Goal: Task Accomplishment & Management: Manage account settings

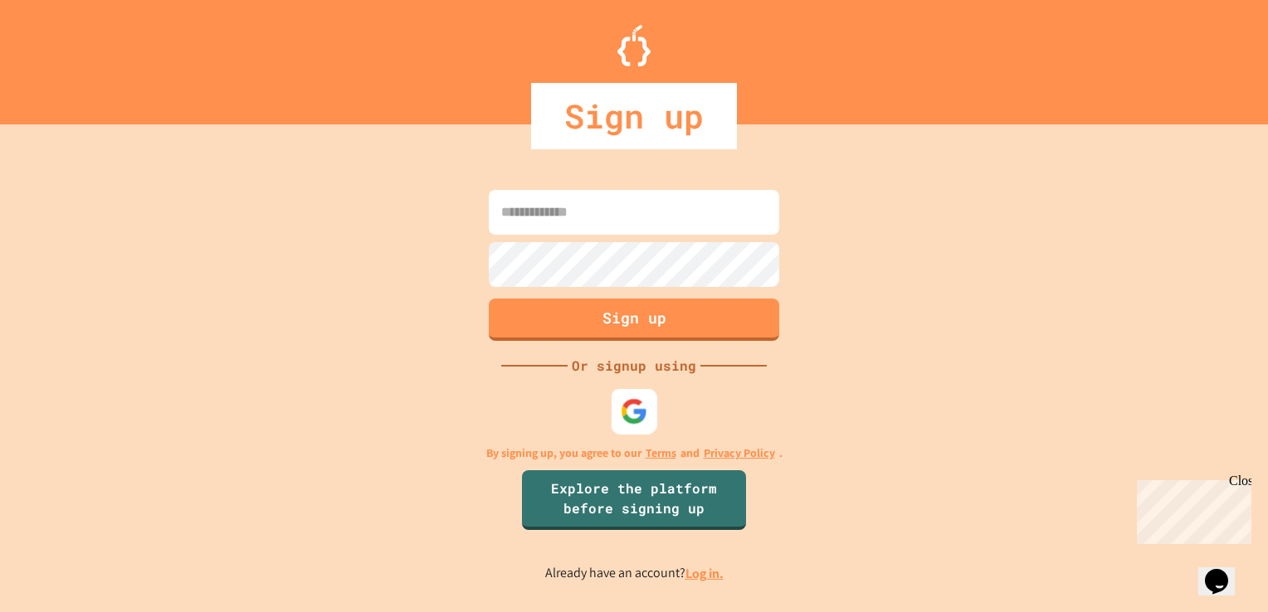
click at [644, 416] on img at bounding box center [634, 411] width 27 height 27
click at [671, 196] on input at bounding box center [634, 212] width 290 height 45
type input "**********"
click at [685, 324] on button "Sign up" at bounding box center [634, 317] width 296 height 43
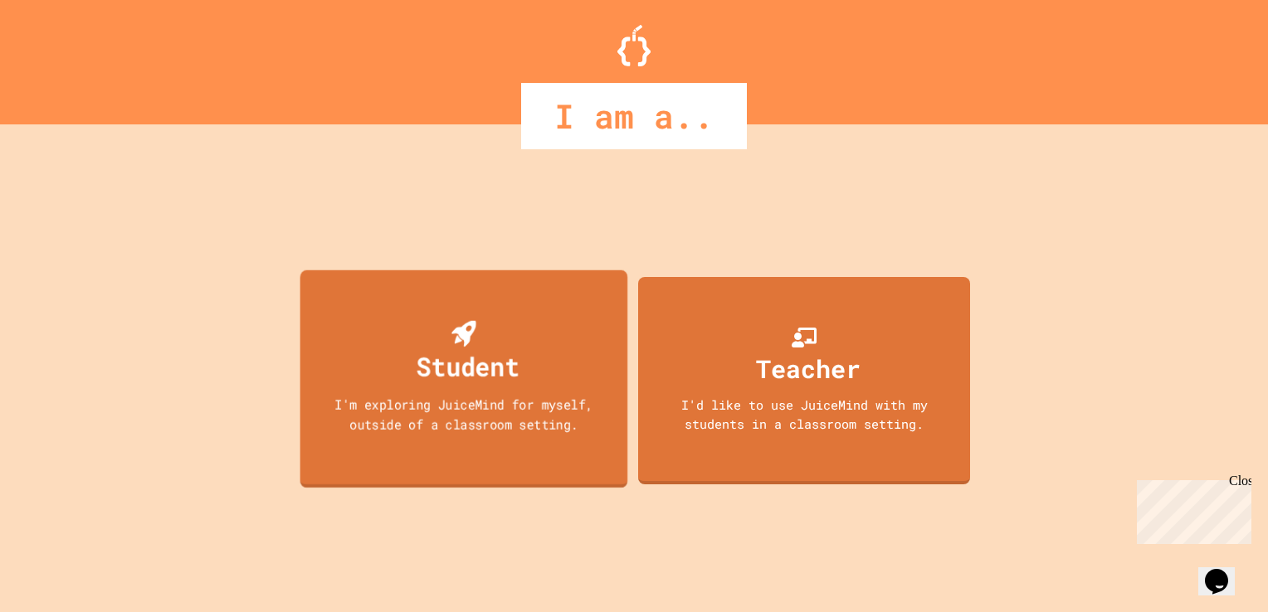
click at [591, 363] on div "Student I'm exploring JuiceMind for myself, outside of a classroom setting." at bounding box center [464, 379] width 328 height 218
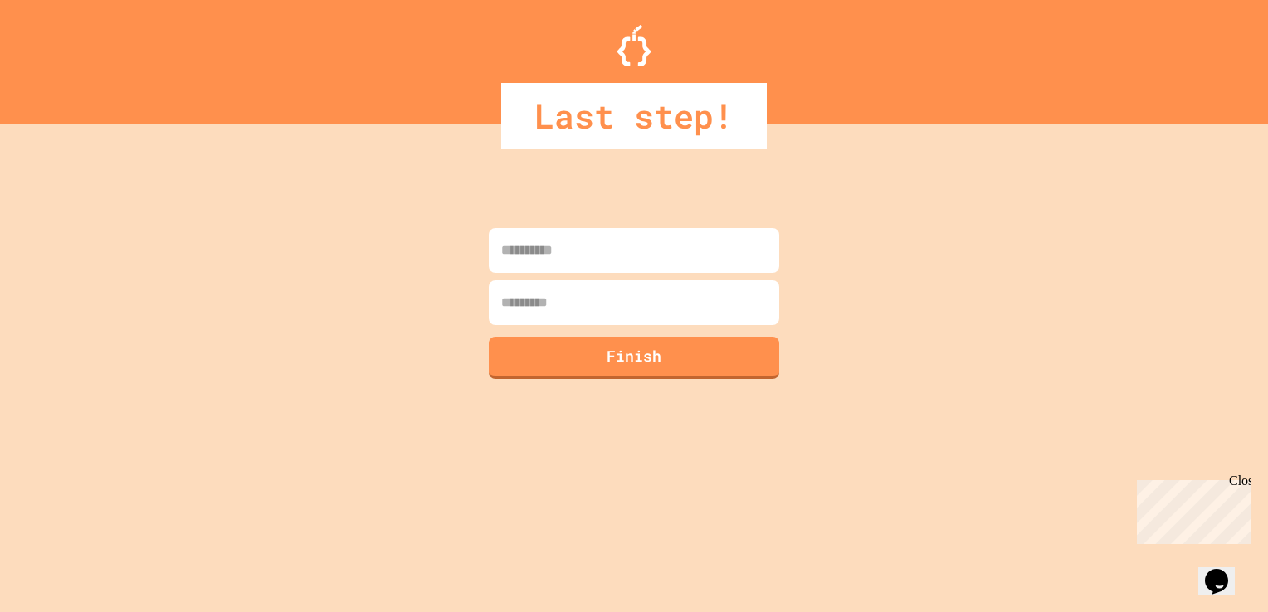
click at [584, 246] on input at bounding box center [634, 250] width 290 height 45
type input "*****"
click at [597, 307] on input at bounding box center [634, 302] width 290 height 45
type input "****"
click at [605, 366] on button "Finish" at bounding box center [634, 355] width 296 height 43
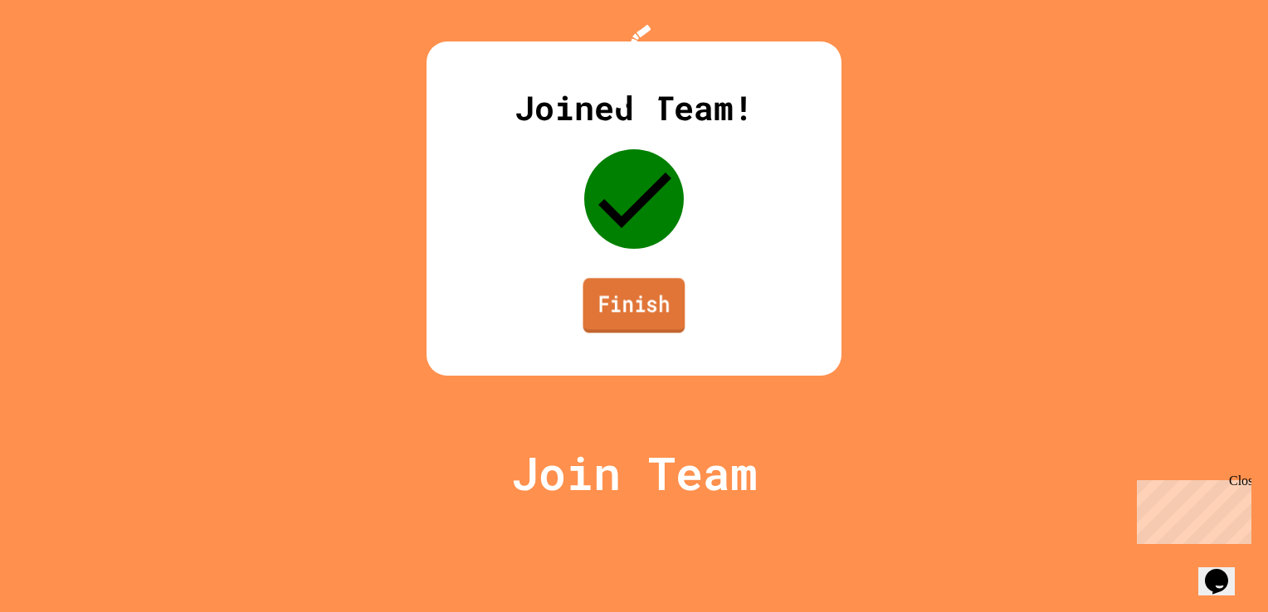
click at [615, 333] on link "Finish" at bounding box center [634, 305] width 102 height 55
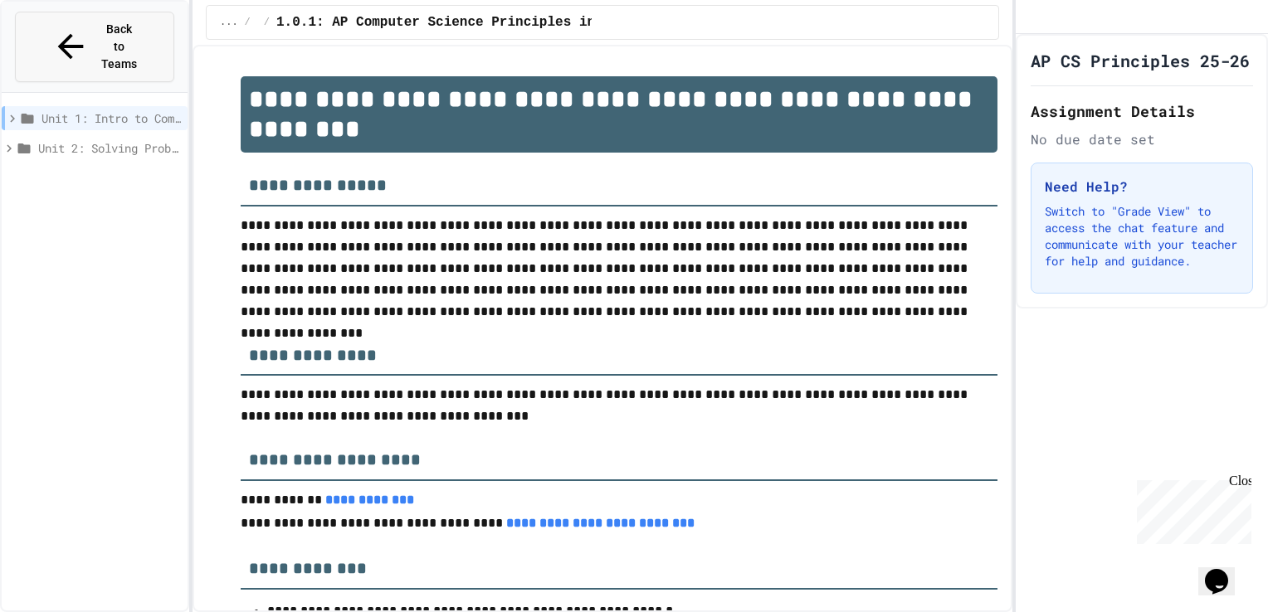
click at [139, 27] on span "Back to Teams" at bounding box center [119, 47] width 39 height 52
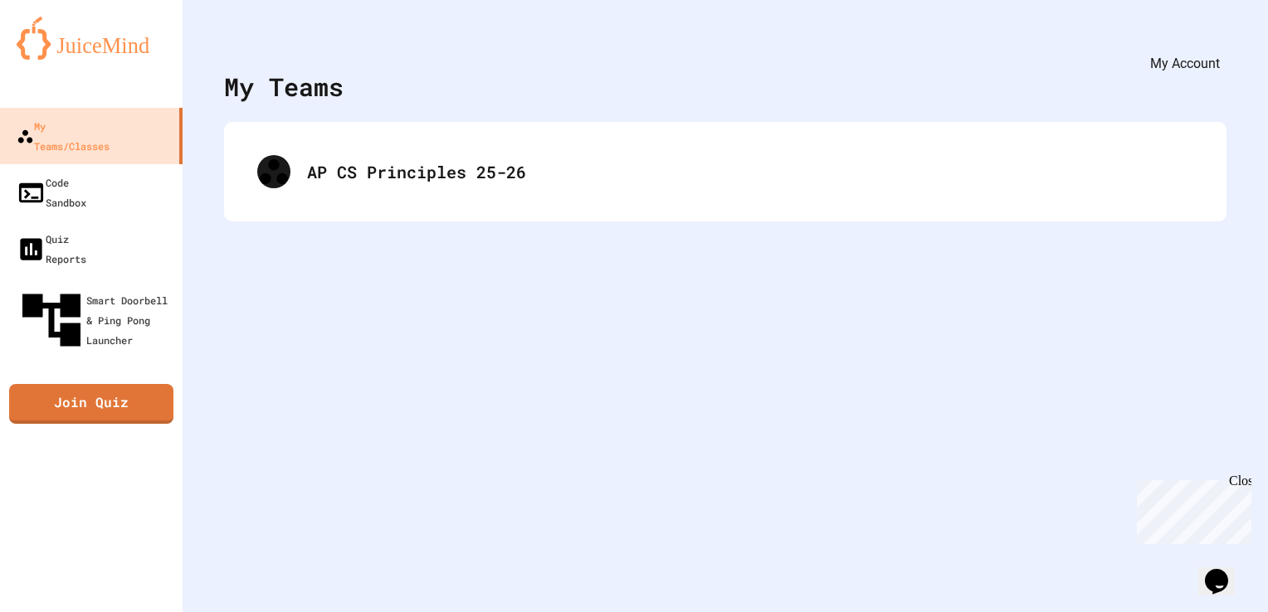
click at [1218, 41] on icon "My Account" at bounding box center [1218, 41] width 0 height 0
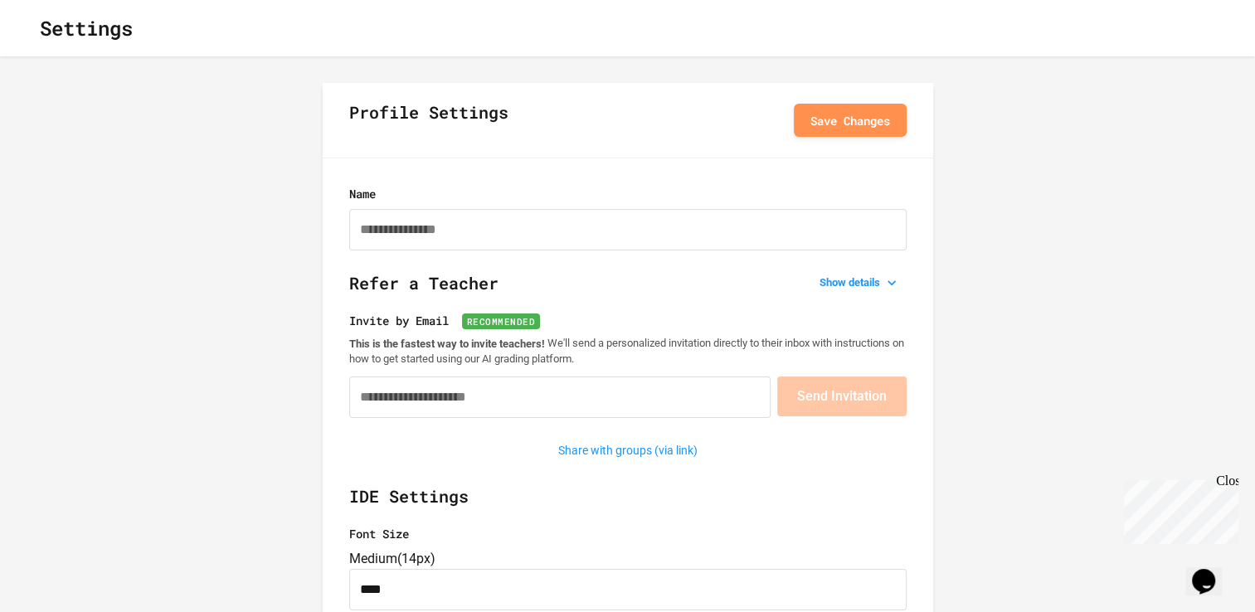
type input "**********"
click at [27, 28] on icon "button" at bounding box center [27, 28] width 0 height 0
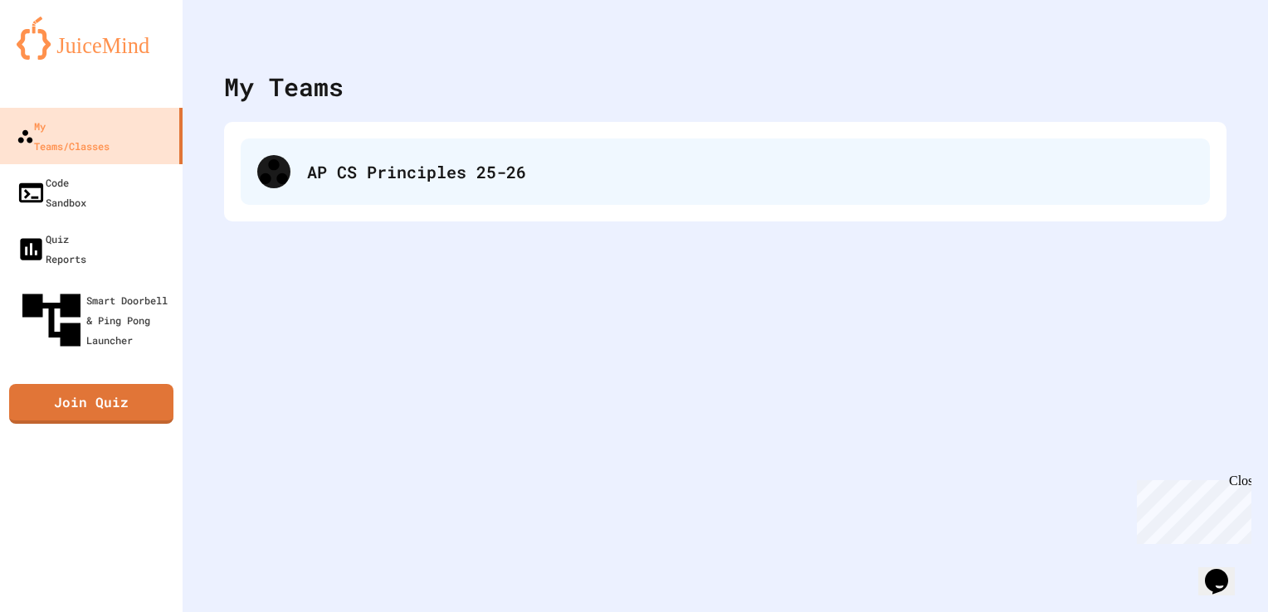
click at [445, 144] on div "AP CS Principles 25-26" at bounding box center [725, 172] width 969 height 66
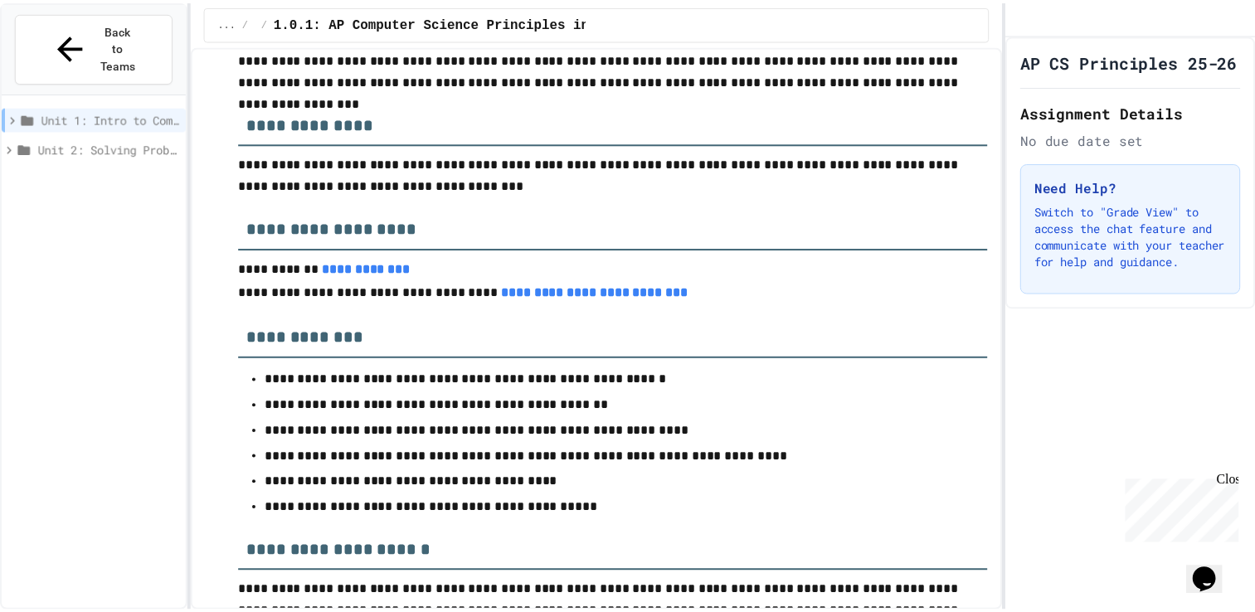
scroll to position [232, 0]
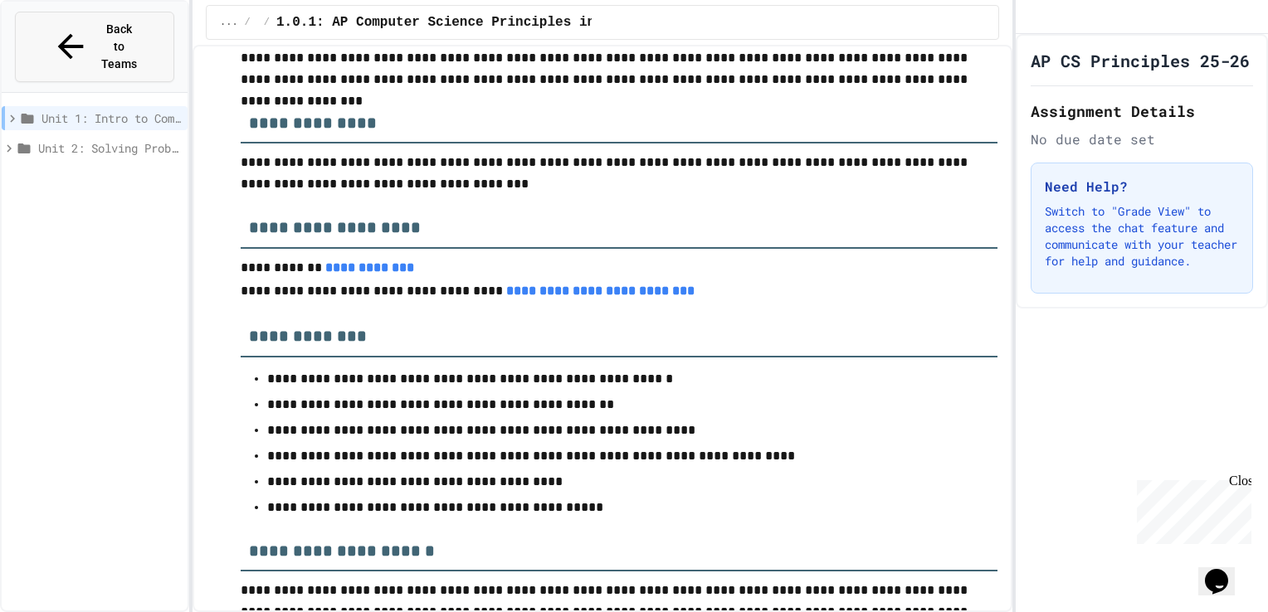
click at [133, 13] on button "Back to Teams" at bounding box center [94, 47] width 159 height 71
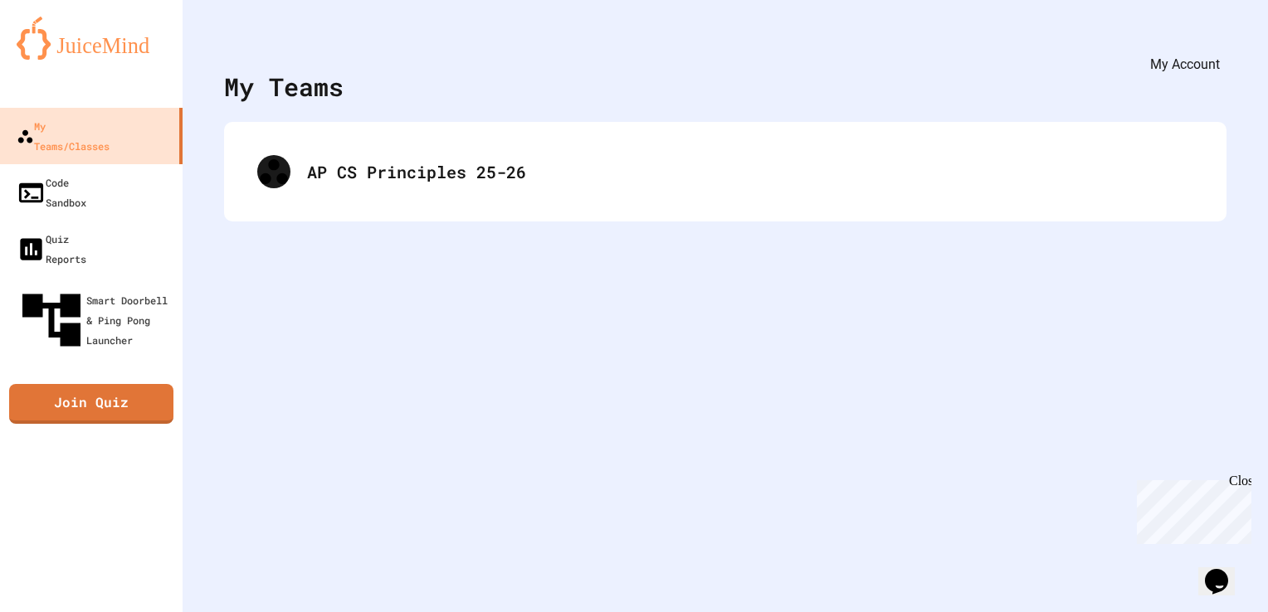
click at [1218, 32] on div "My Account" at bounding box center [1218, 40] width 0 height 24
click at [1222, 45] on icon "My Account" at bounding box center [1230, 53] width 16 height 16
click at [1218, 41] on icon "My Account" at bounding box center [1218, 41] width 0 height 0
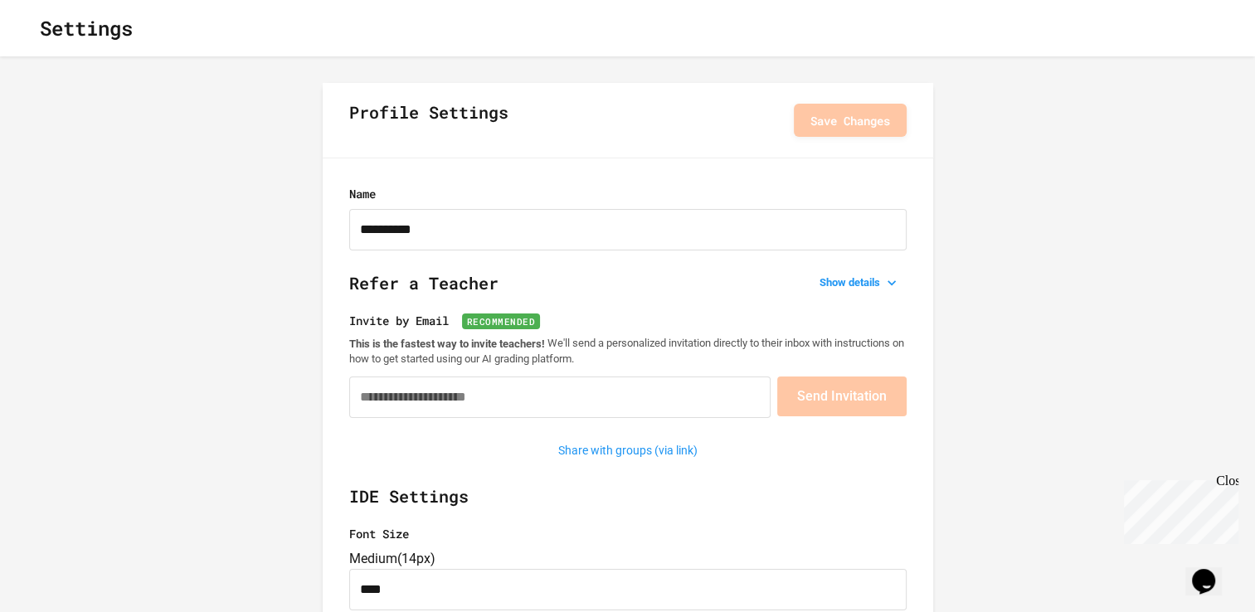
click at [27, 28] on icon "button" at bounding box center [27, 28] width 0 height 0
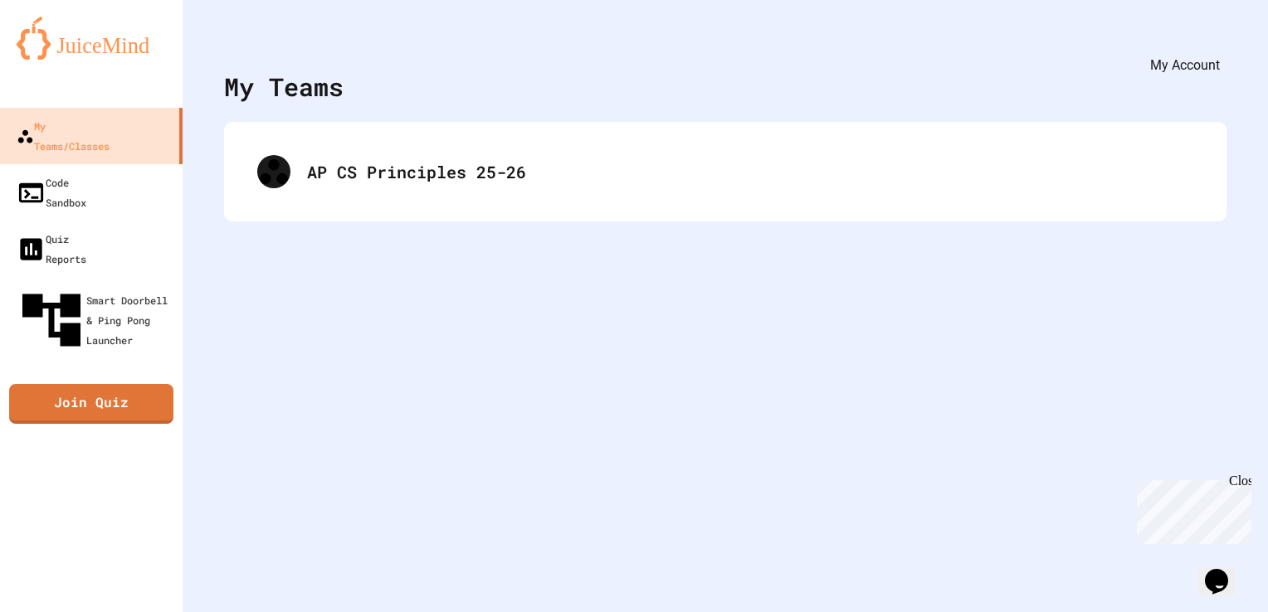
click at [1218, 41] on icon "My Account" at bounding box center [1218, 41] width 0 height 0
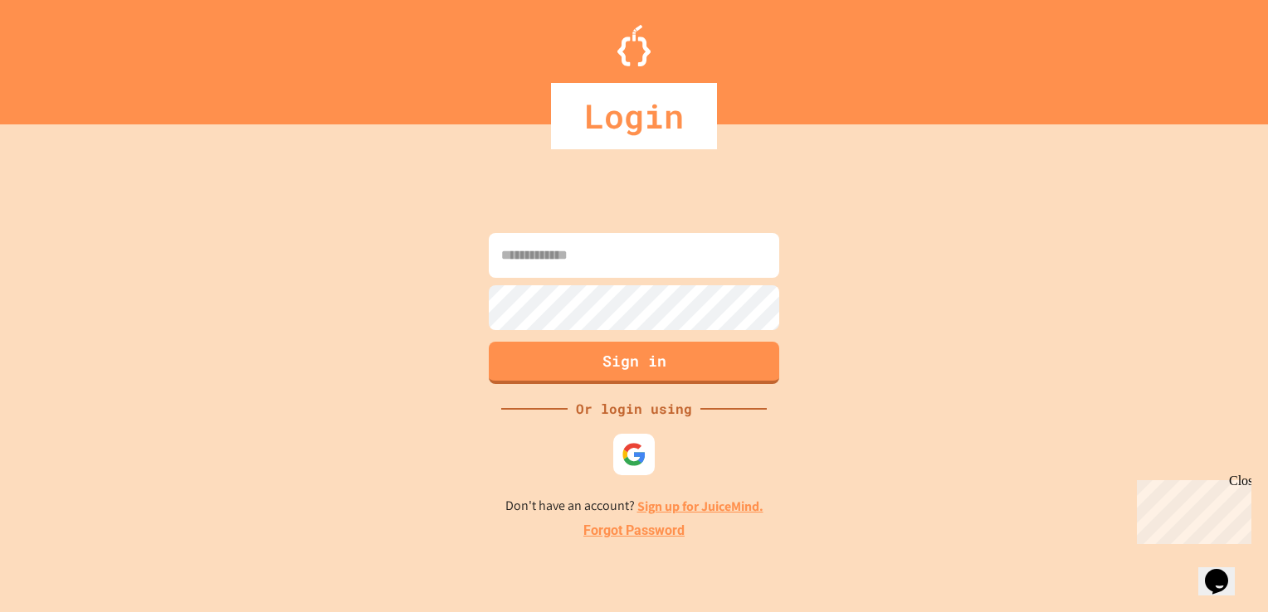
type input "**********"
click at [705, 358] on button "Sign in" at bounding box center [634, 360] width 296 height 43
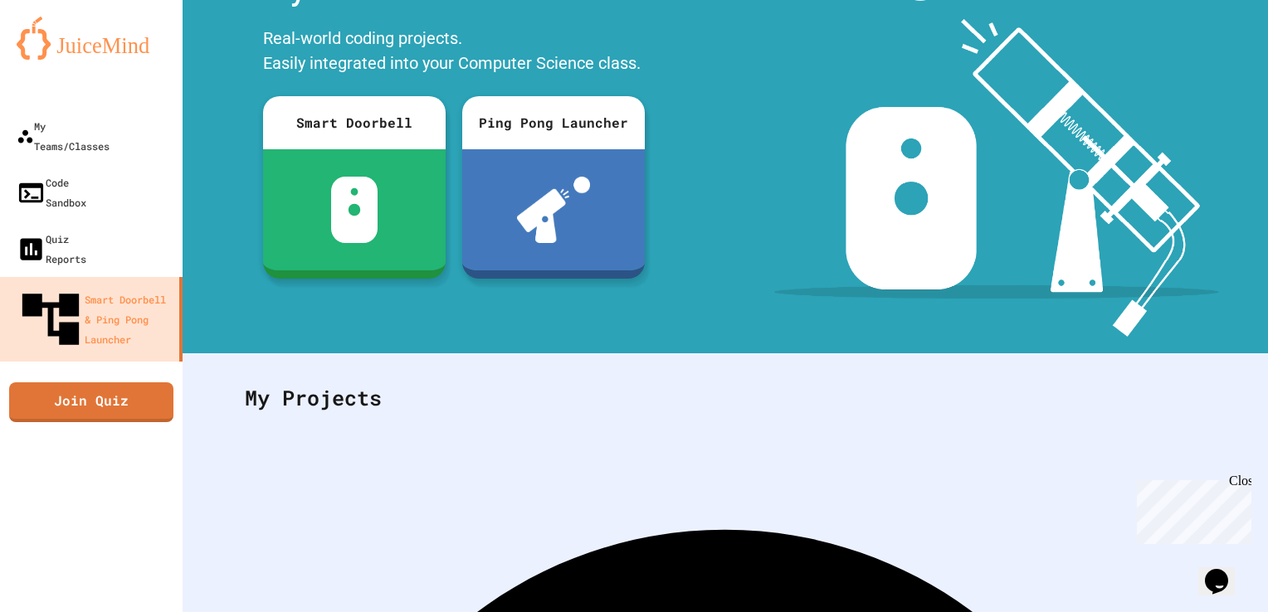
scroll to position [101, 0]
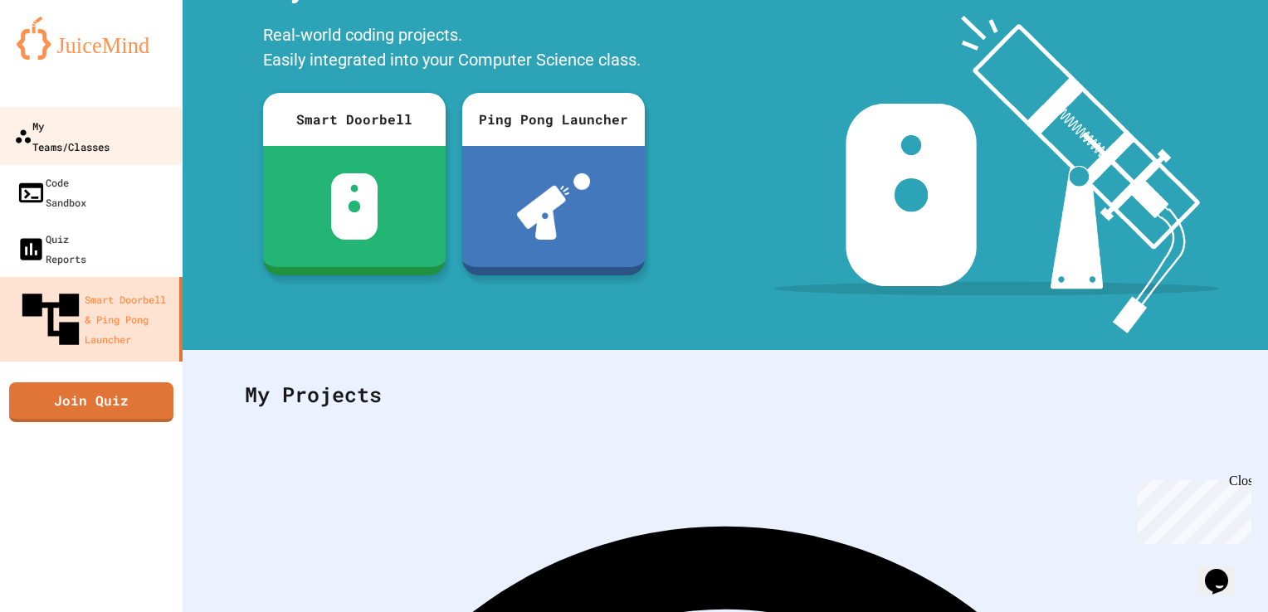
click at [153, 136] on link "My Teams/Classes" at bounding box center [92, 136] width 188 height 58
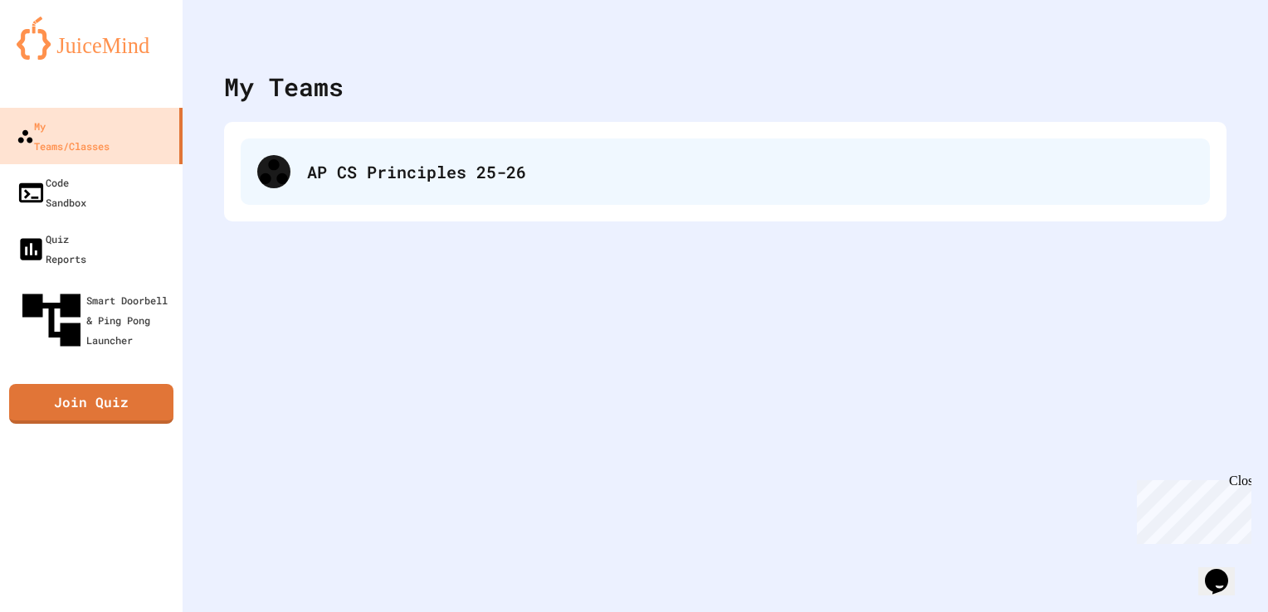
click at [450, 178] on div "AP CS Principles 25-26" at bounding box center [750, 171] width 886 height 25
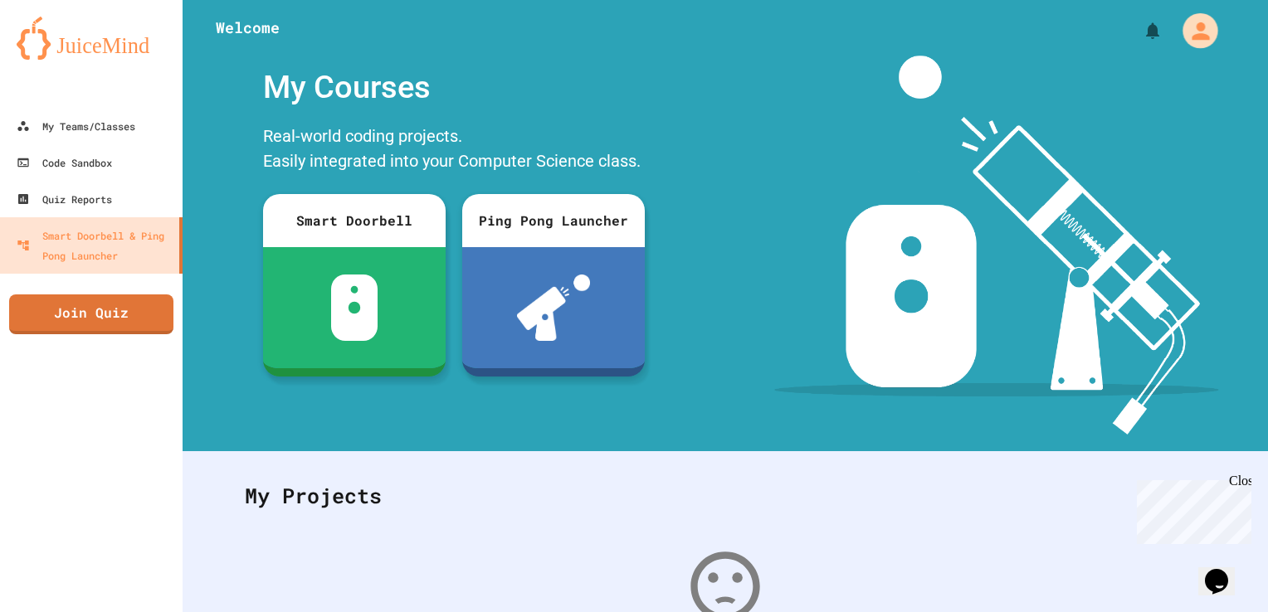
click at [1191, 28] on icon "My Account" at bounding box center [1199, 30] width 17 height 17
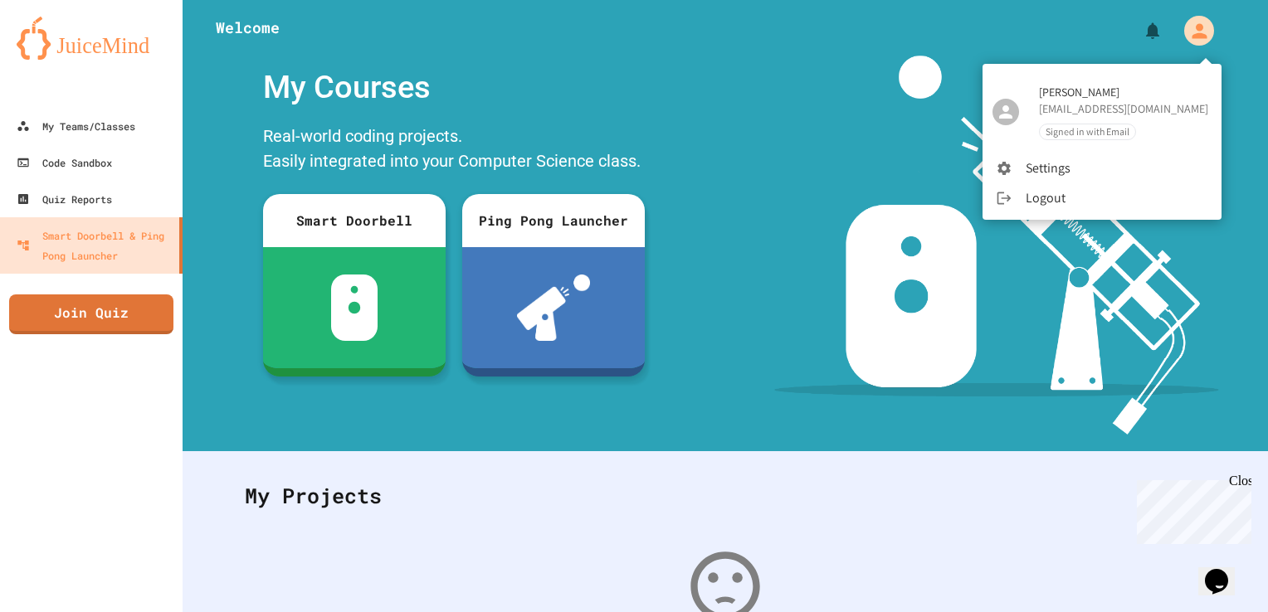
click at [1087, 136] on span "Signed in with Email" at bounding box center [1086, 131] width 95 height 14
click at [1057, 171] on li "Settings" at bounding box center [1101, 168] width 239 height 30
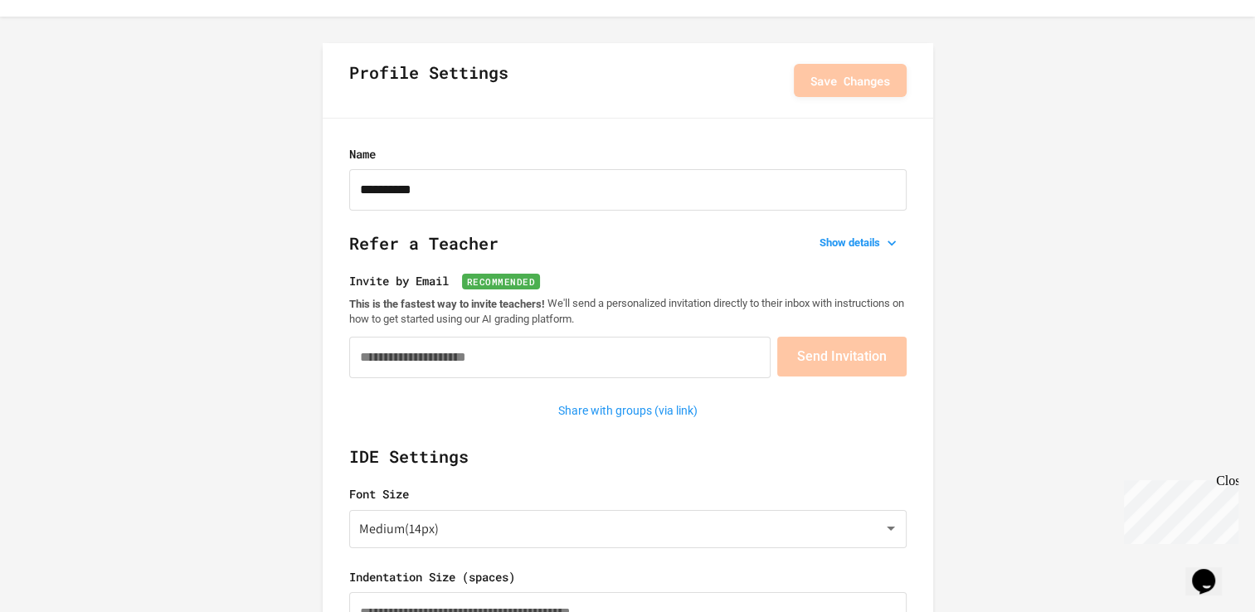
scroll to position [43, 0]
click at [873, 236] on button "Show details" at bounding box center [860, 242] width 94 height 23
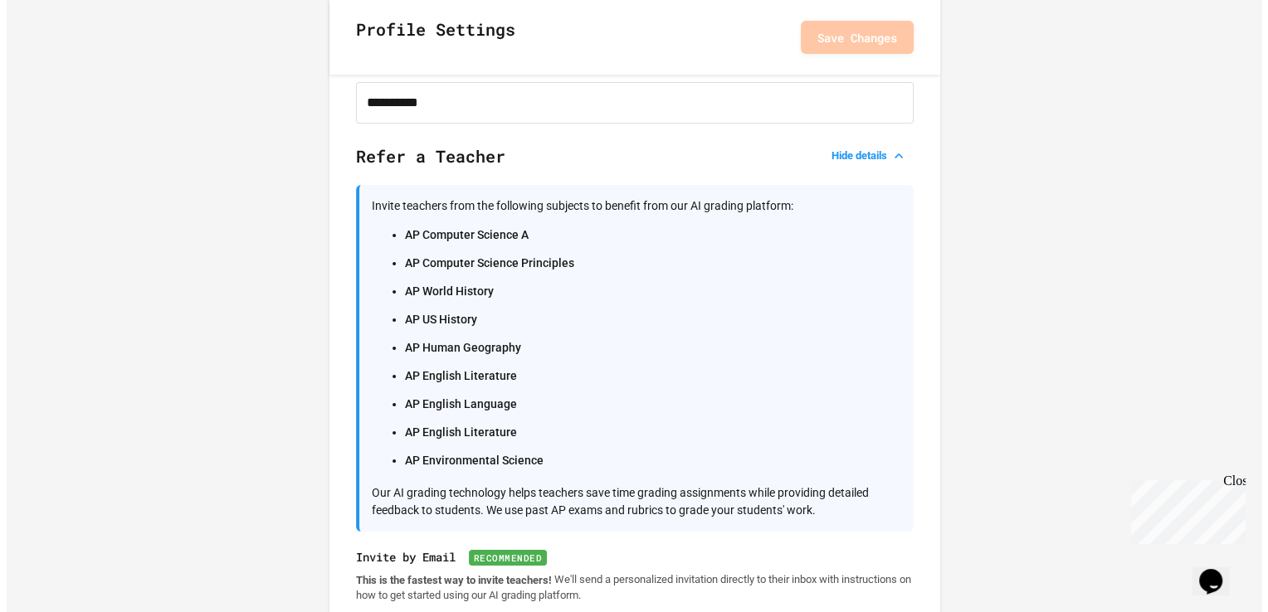
scroll to position [0, 0]
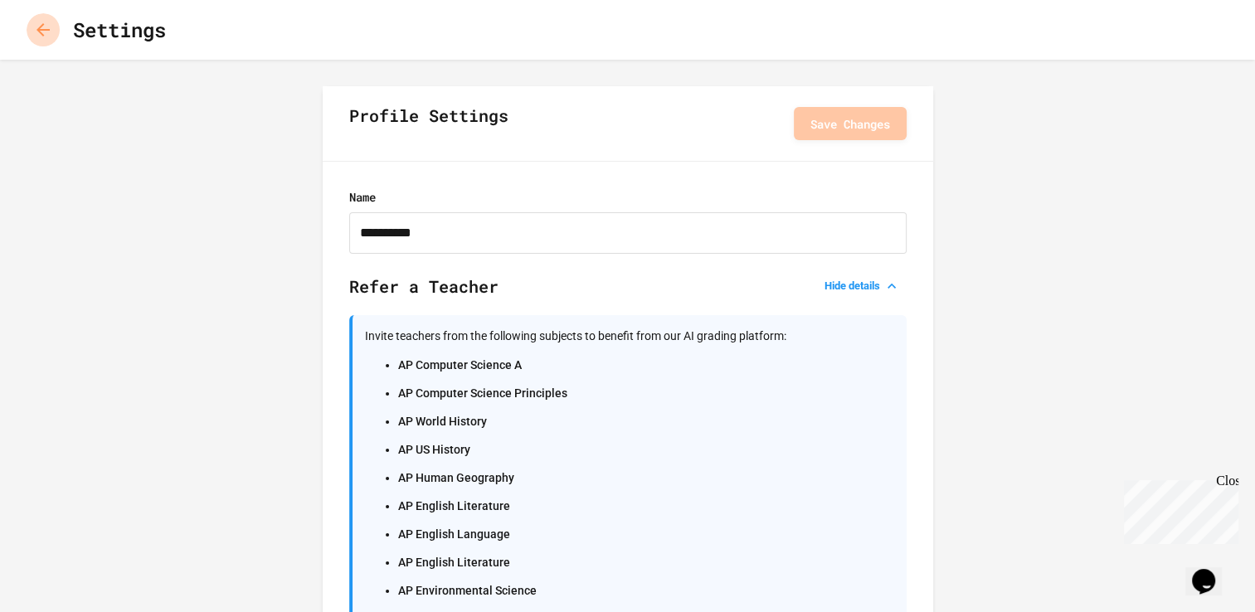
click at [43, 28] on icon "button" at bounding box center [43, 30] width 20 height 20
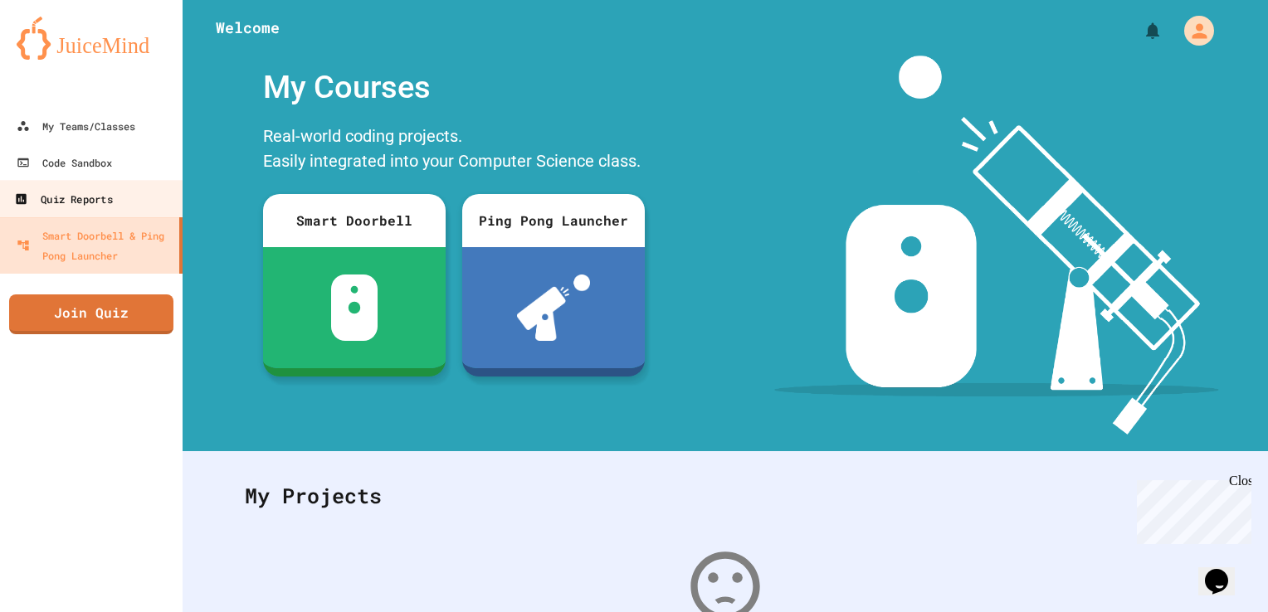
click at [58, 193] on div "Quiz Reports" at bounding box center [63, 199] width 98 height 21
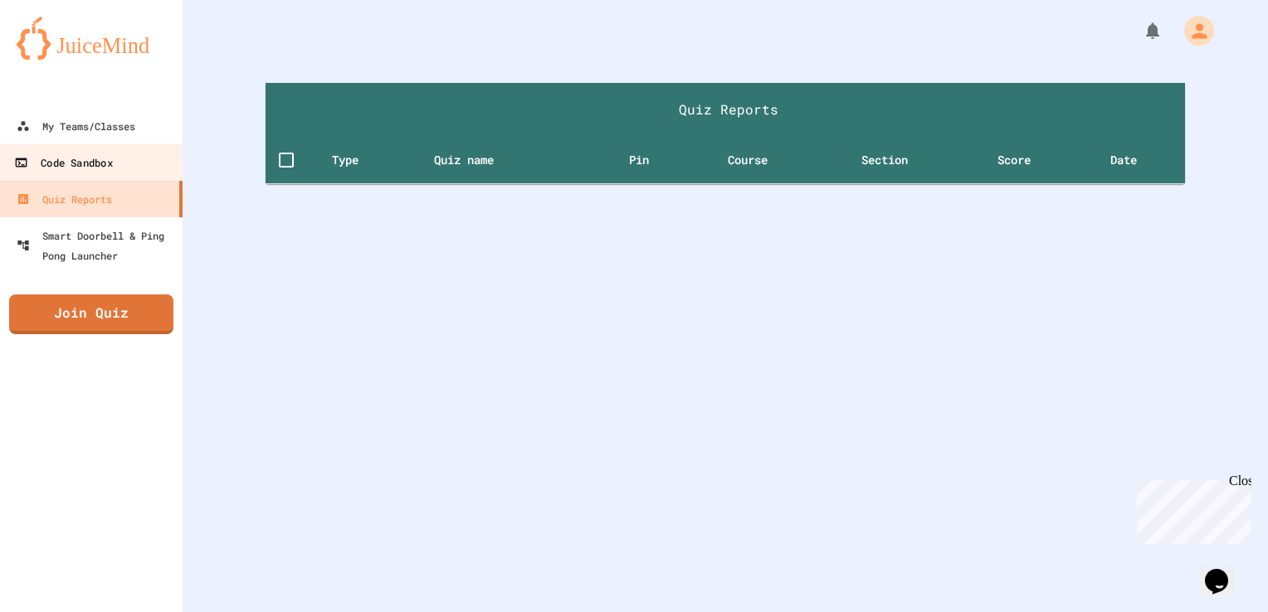
click at [67, 153] on div "Code Sandbox" at bounding box center [63, 163] width 98 height 21
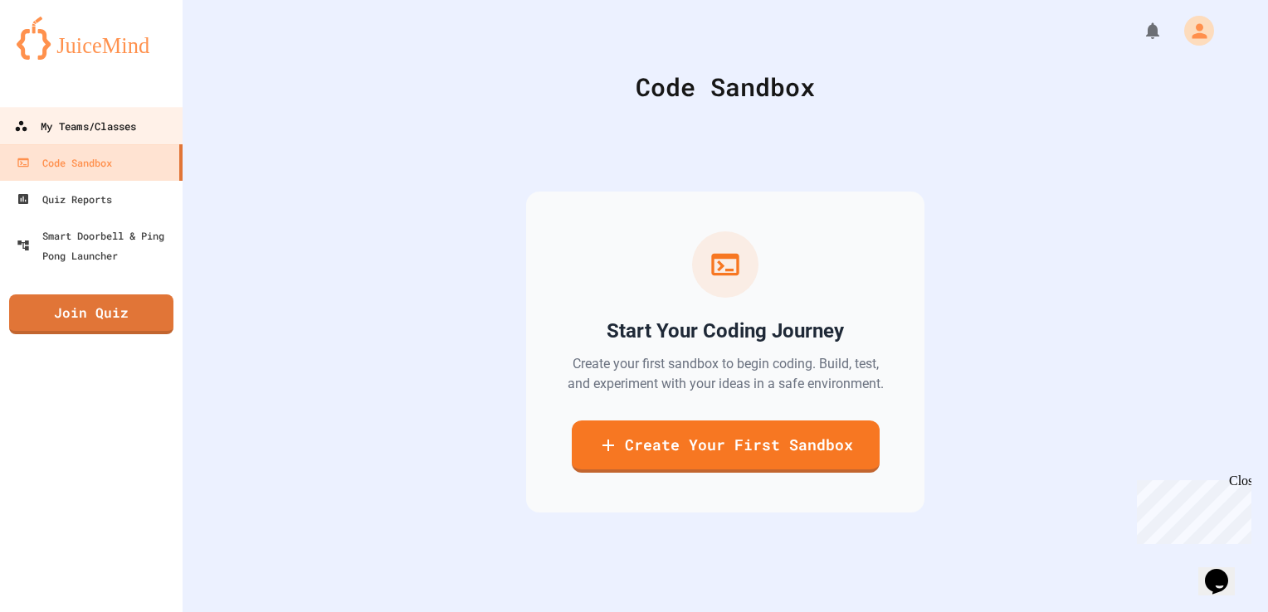
click at [72, 138] on link "My Teams/Classes" at bounding box center [92, 125] width 188 height 37
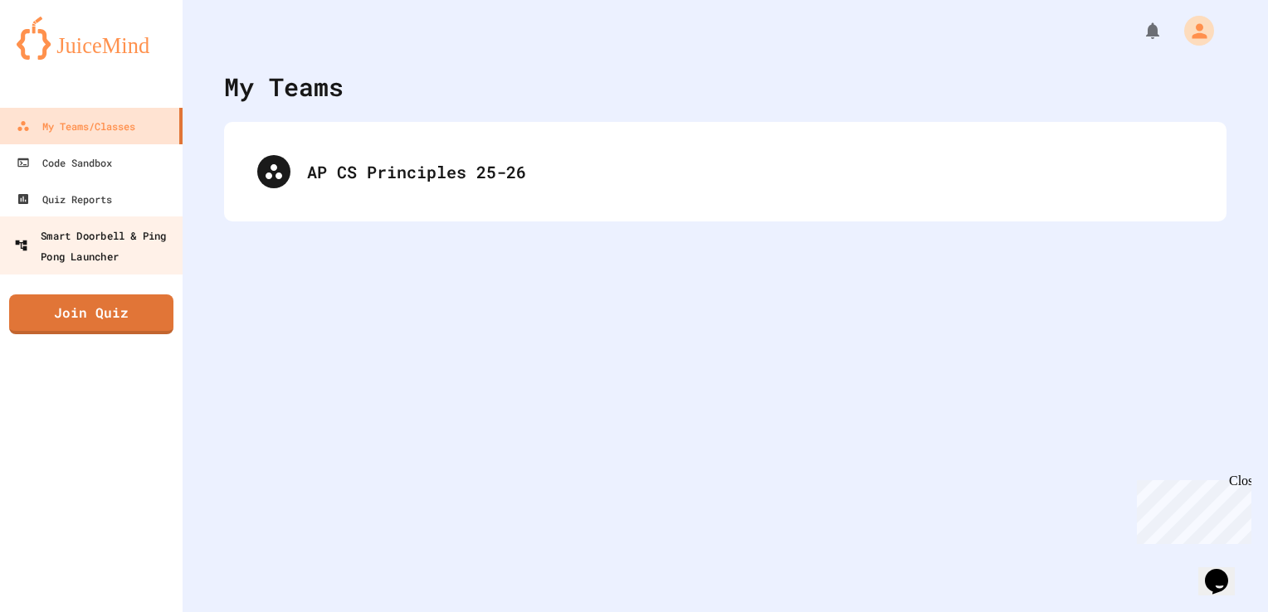
click at [160, 220] on link "Smart Doorbell & Ping Pong Launcher" at bounding box center [92, 246] width 188 height 58
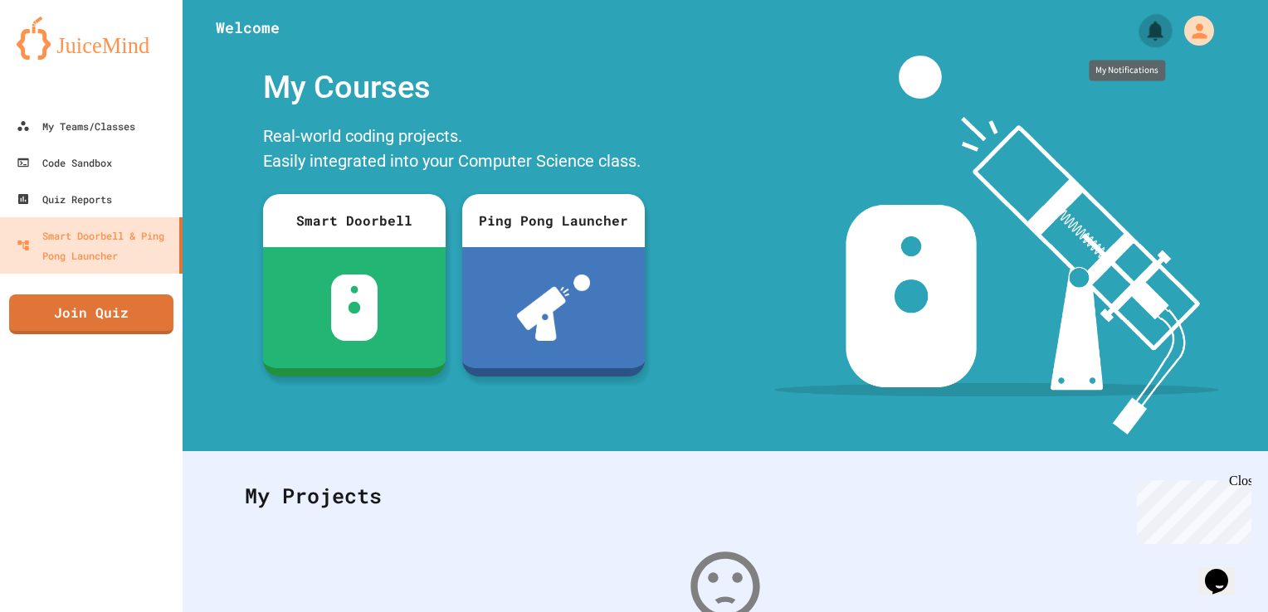
click at [1147, 29] on icon "My Notifications" at bounding box center [1155, 31] width 16 height 19
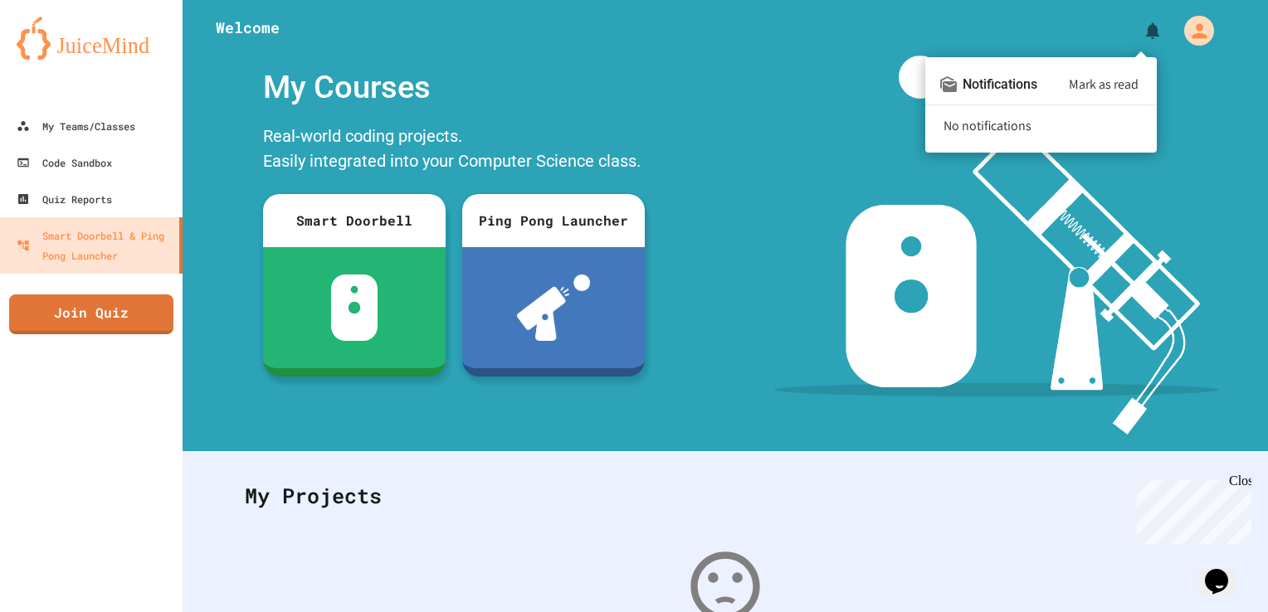
click at [1201, 38] on div at bounding box center [634, 306] width 1268 height 612
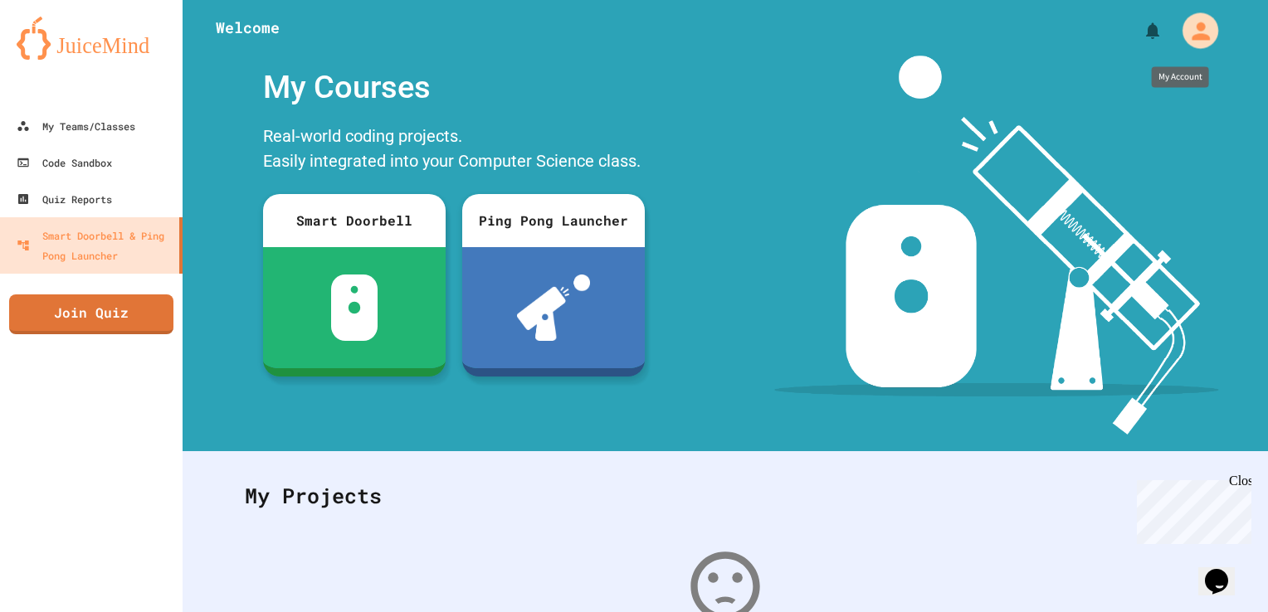
click at [1191, 35] on icon "My Account" at bounding box center [1200, 31] width 18 height 18
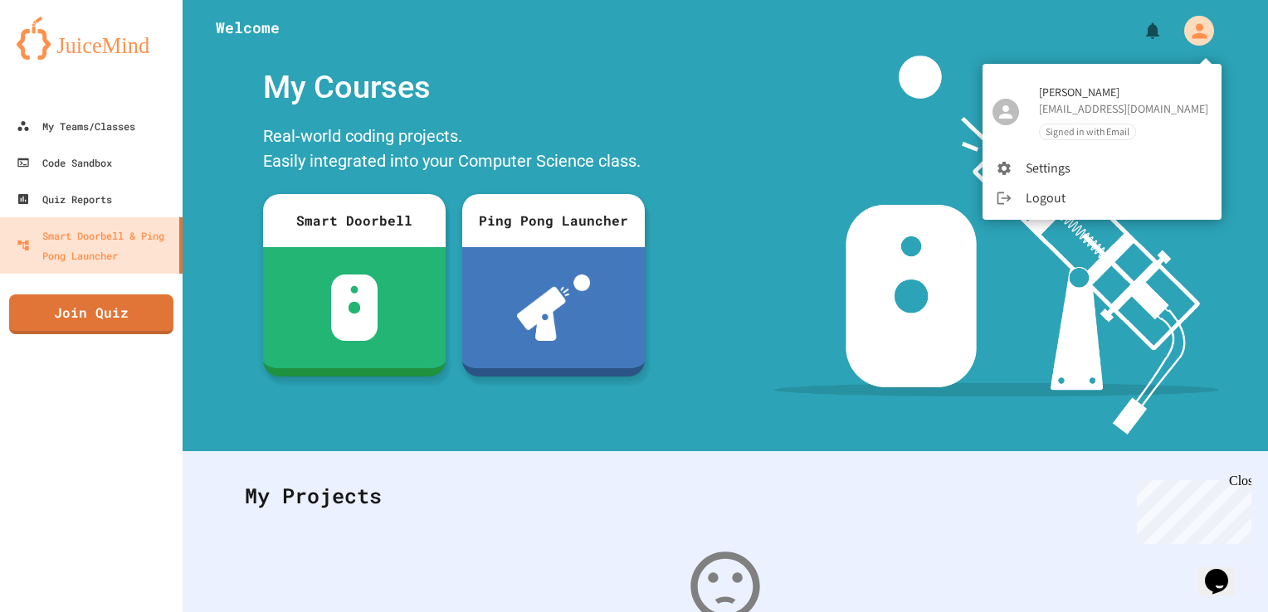
click at [1087, 129] on span "Signed in with Email" at bounding box center [1086, 131] width 95 height 14
click at [1073, 166] on li "Settings" at bounding box center [1101, 168] width 239 height 30
